Goal: Transaction & Acquisition: Purchase product/service

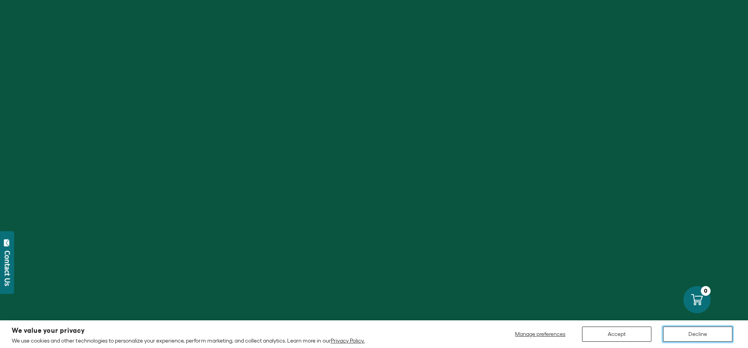
click at [683, 333] on button "Decline" at bounding box center [697, 334] width 69 height 15
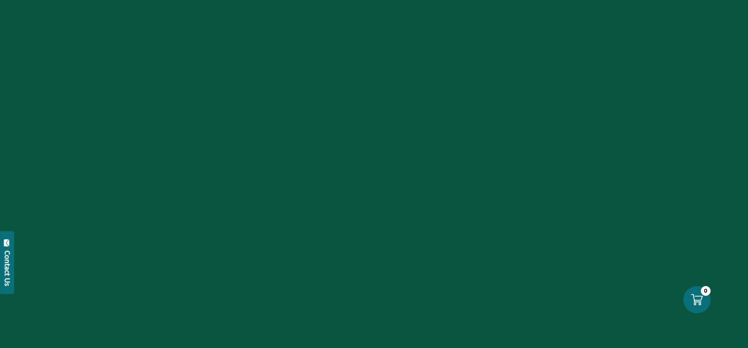
scroll to position [437, 0]
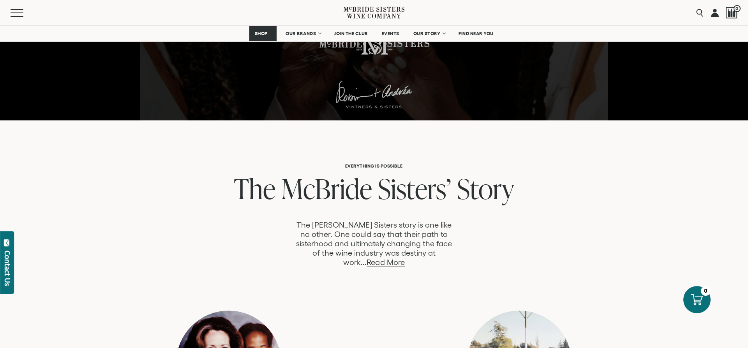
scroll to position [40, 0]
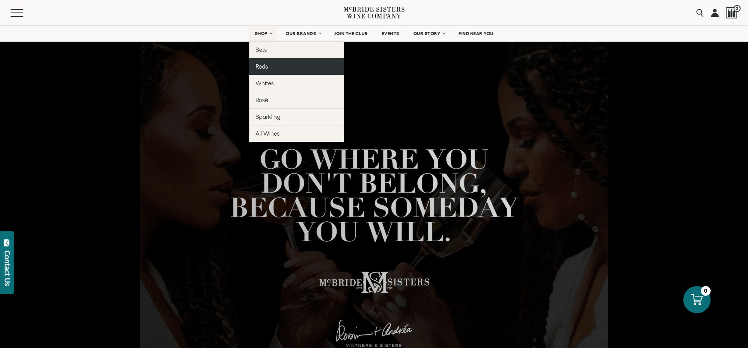
click at [261, 64] on span "Reds" at bounding box center [262, 66] width 12 height 7
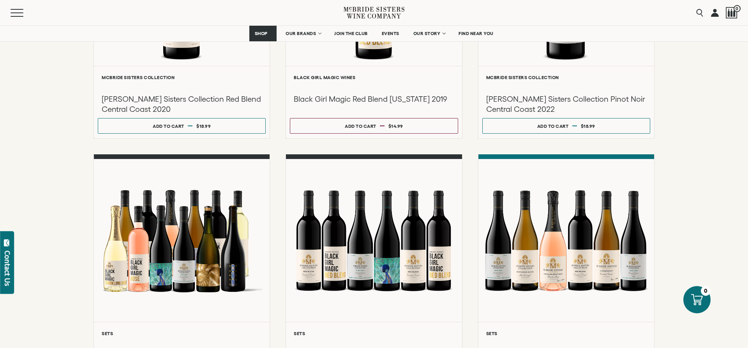
scroll to position [79, 0]
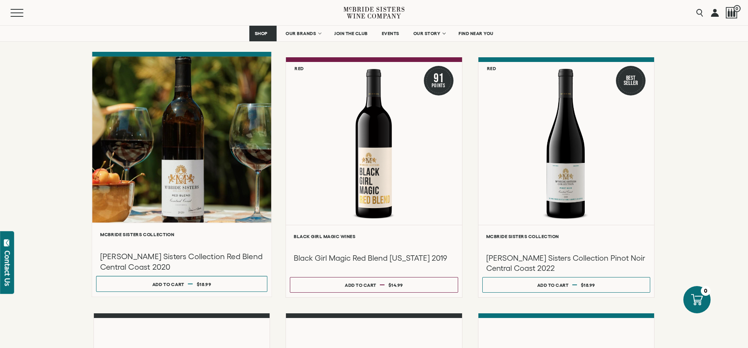
click at [182, 145] on div at bounding box center [181, 140] width 179 height 166
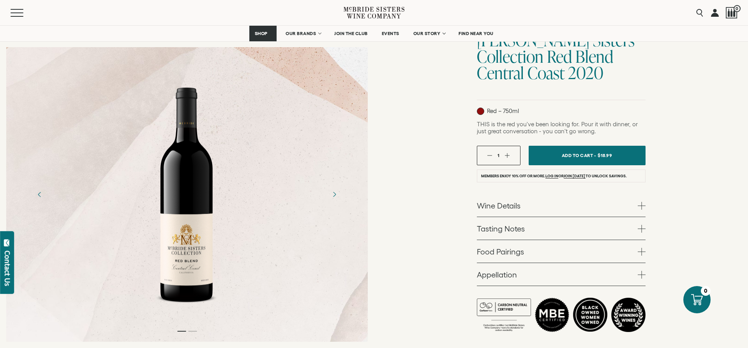
scroll to position [119, 0]
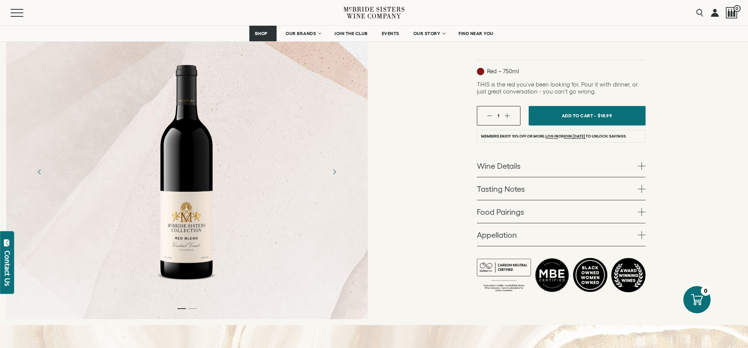
click at [641, 164] on span at bounding box center [642, 166] width 8 height 8
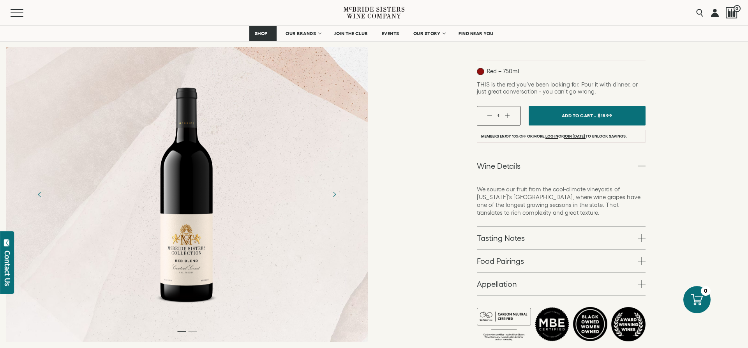
click at [641, 164] on span at bounding box center [642, 166] width 8 height 8
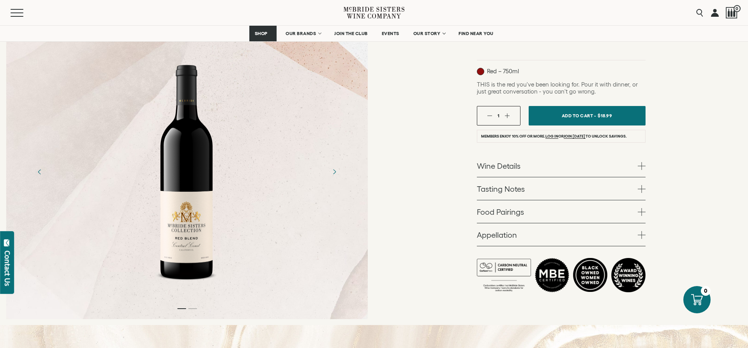
click at [641, 164] on span at bounding box center [642, 166] width 8 height 8
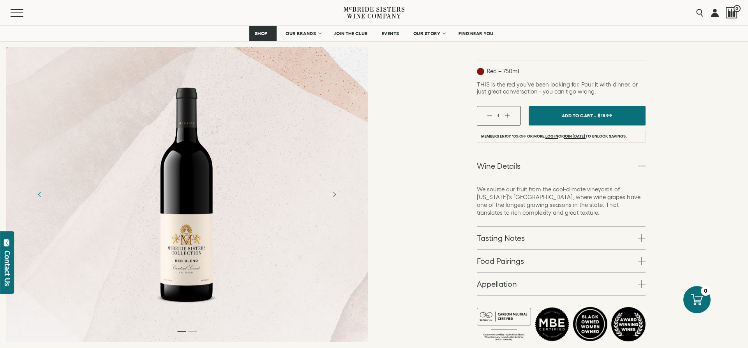
click at [641, 164] on span at bounding box center [642, 166] width 8 height 8
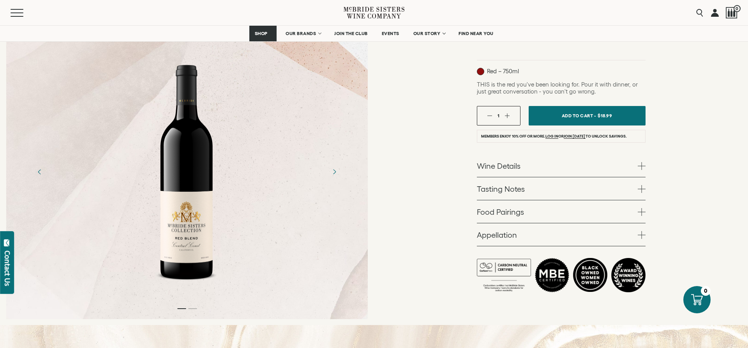
click at [639, 188] on span at bounding box center [642, 189] width 8 height 8
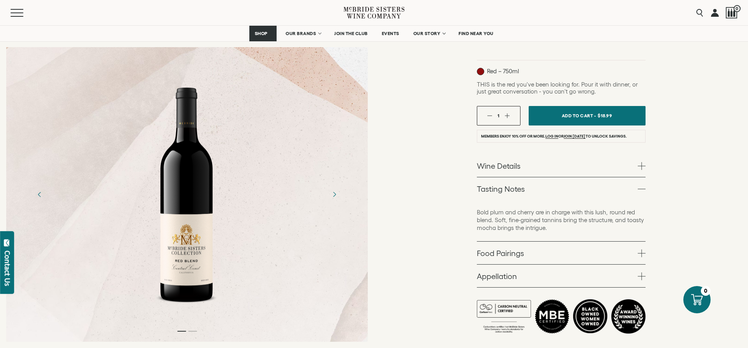
click at [639, 188] on span at bounding box center [642, 189] width 8 height 8
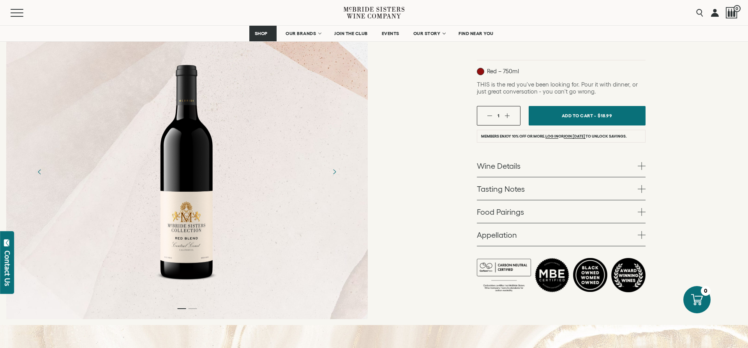
click at [644, 235] on span at bounding box center [642, 235] width 8 height 8
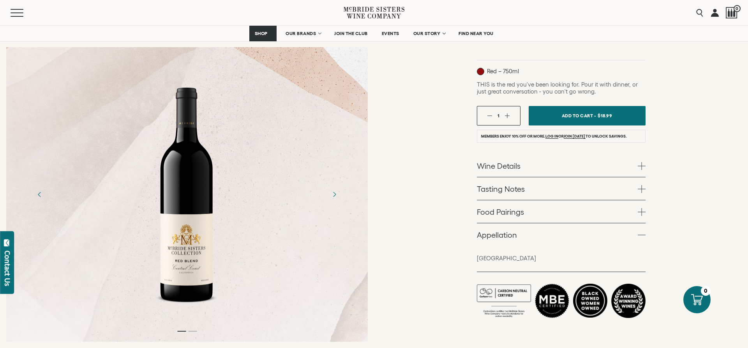
click at [644, 235] on span at bounding box center [642, 235] width 8 height 8
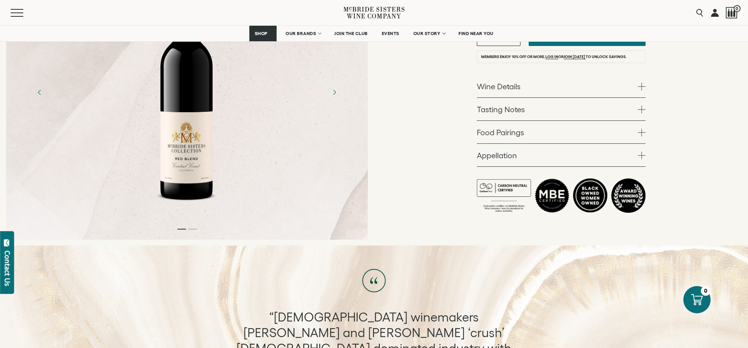
scroll to position [40, 0]
